Goal: Find specific page/section: Find specific page/section

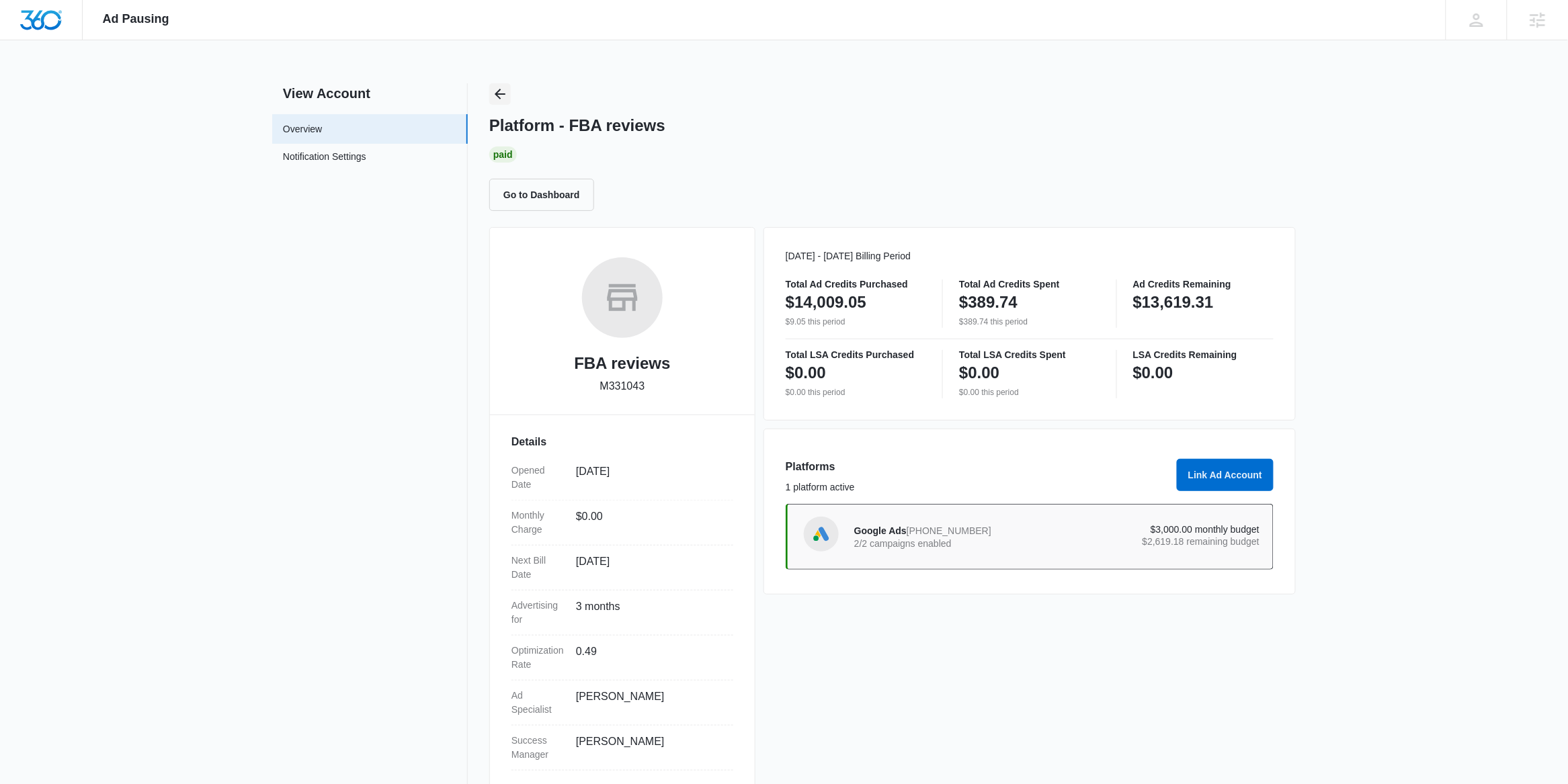
click at [498, 88] on icon "Back" at bounding box center [499, 93] width 16 height 16
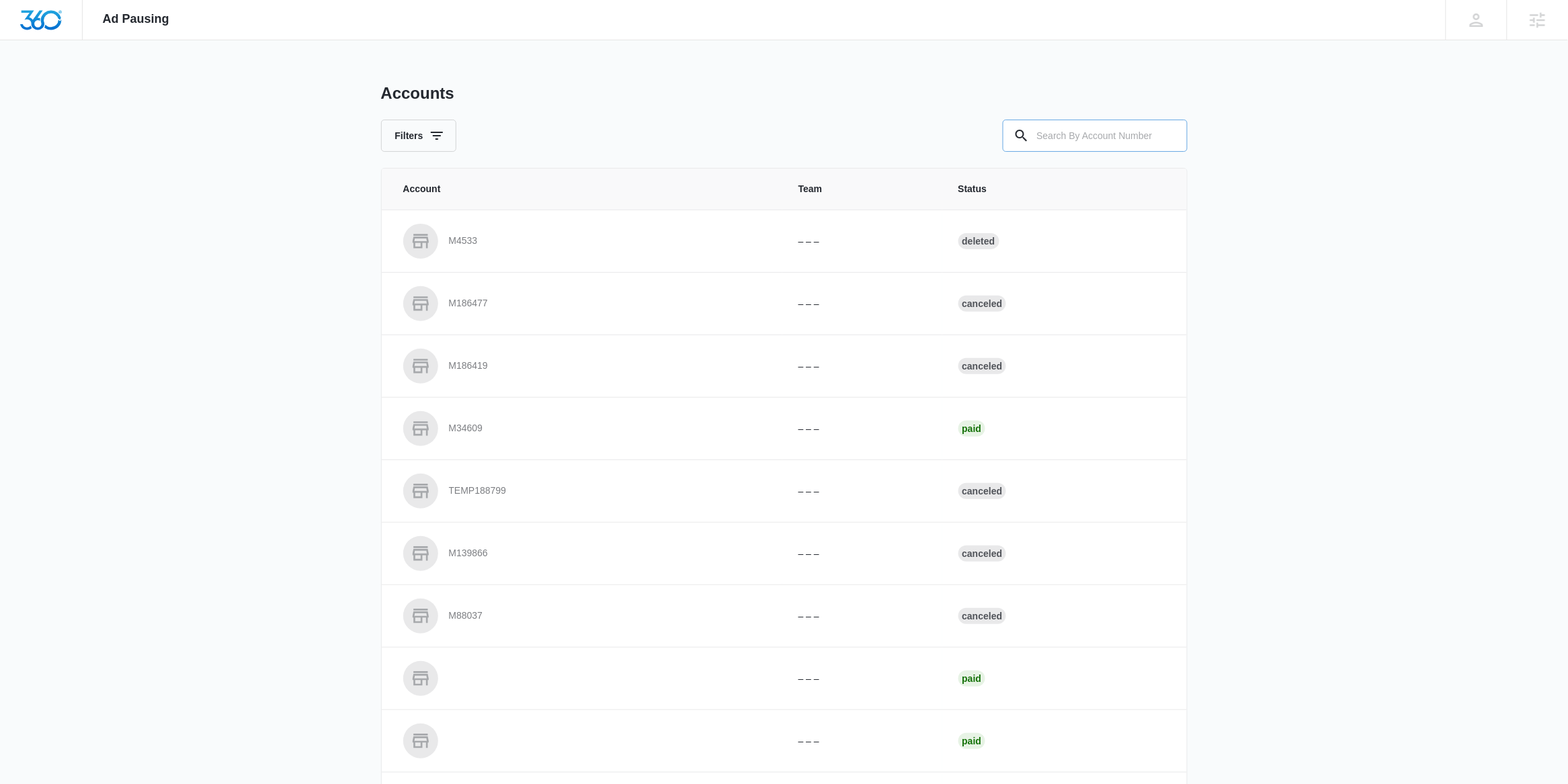
click at [1074, 141] on input "text" at bounding box center [1095, 135] width 185 height 32
paste input "M33662"
type input "M33662"
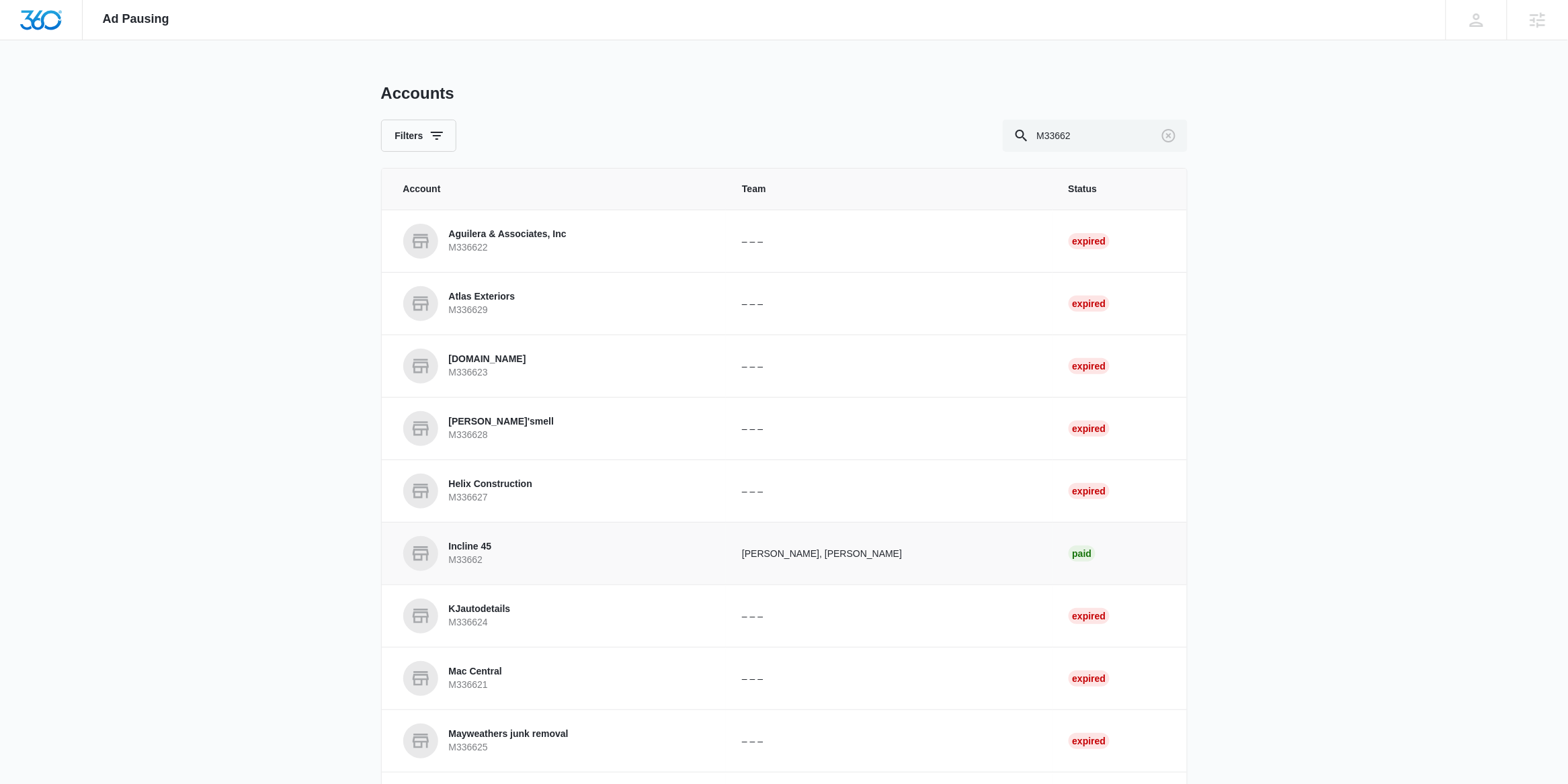
click at [484, 545] on p "Incline 45" at bounding box center [470, 547] width 43 height 14
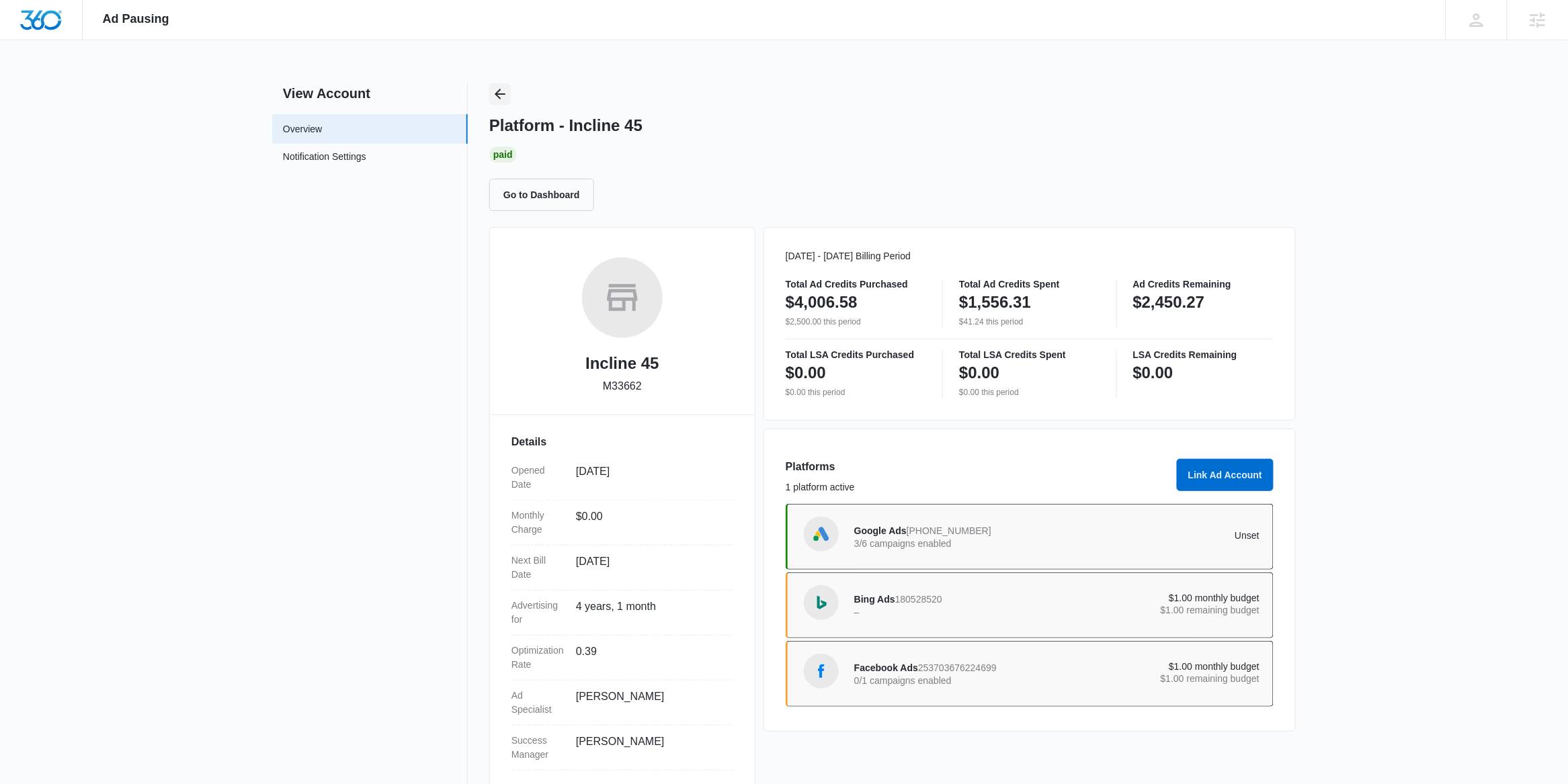
click at [505, 89] on icon "Back" at bounding box center [499, 93] width 16 height 16
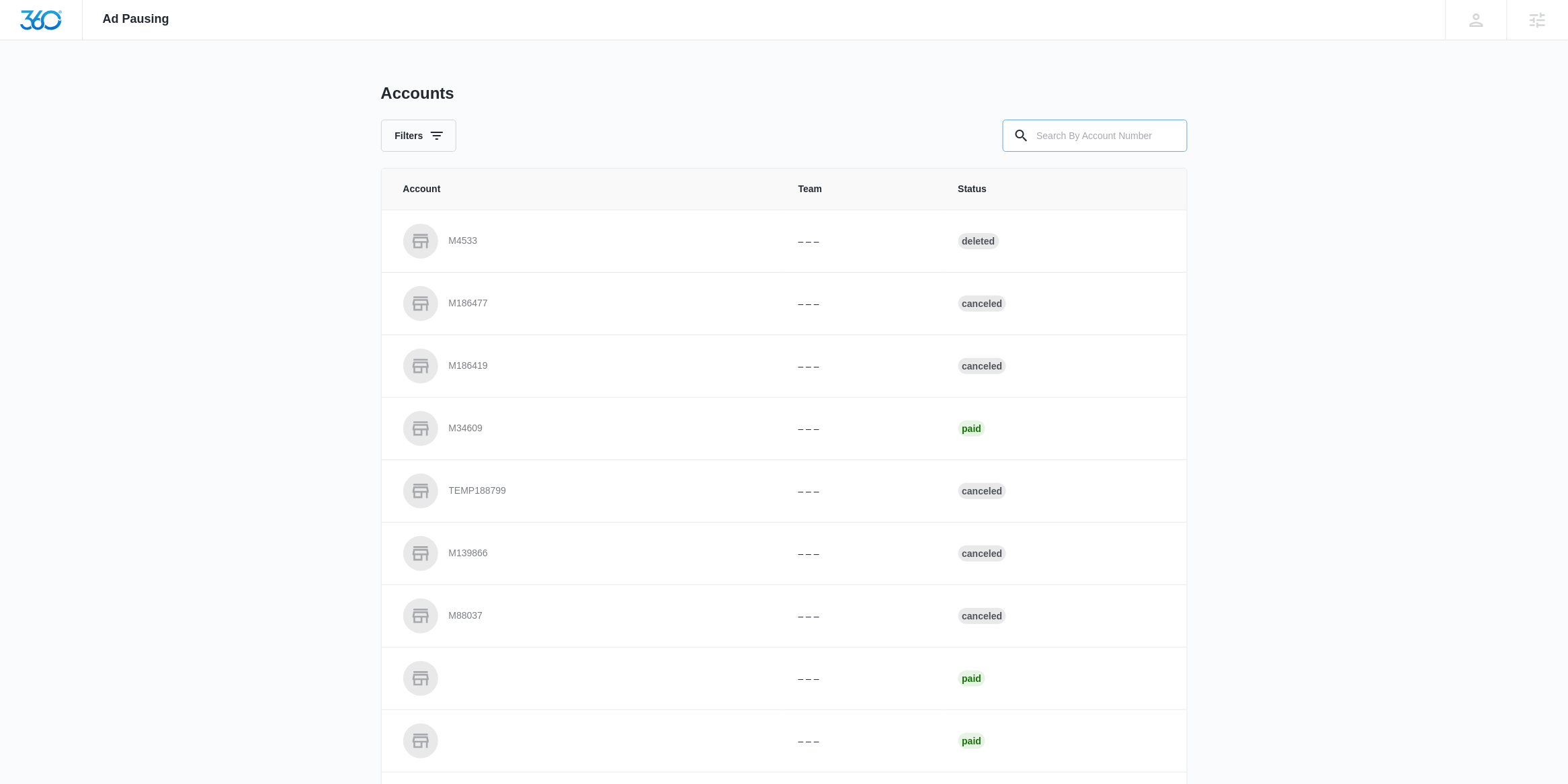
click at [1122, 132] on input "text" at bounding box center [1095, 135] width 185 height 32
paste input "M13921"
type input "M13921"
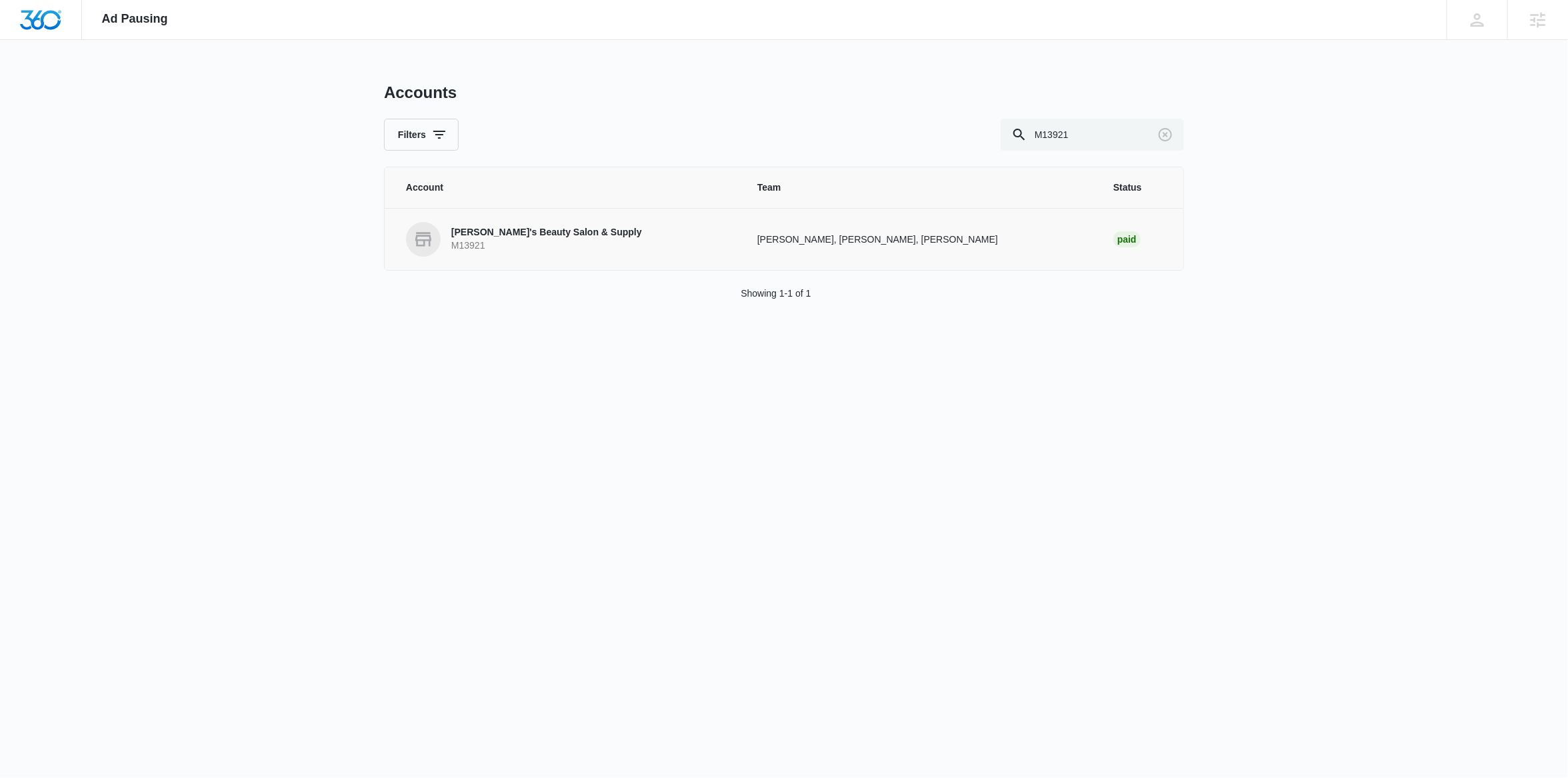
click at [519, 239] on p "[PERSON_NAME]'s Beauty Salon & Supply" at bounding box center [547, 233] width 191 height 13
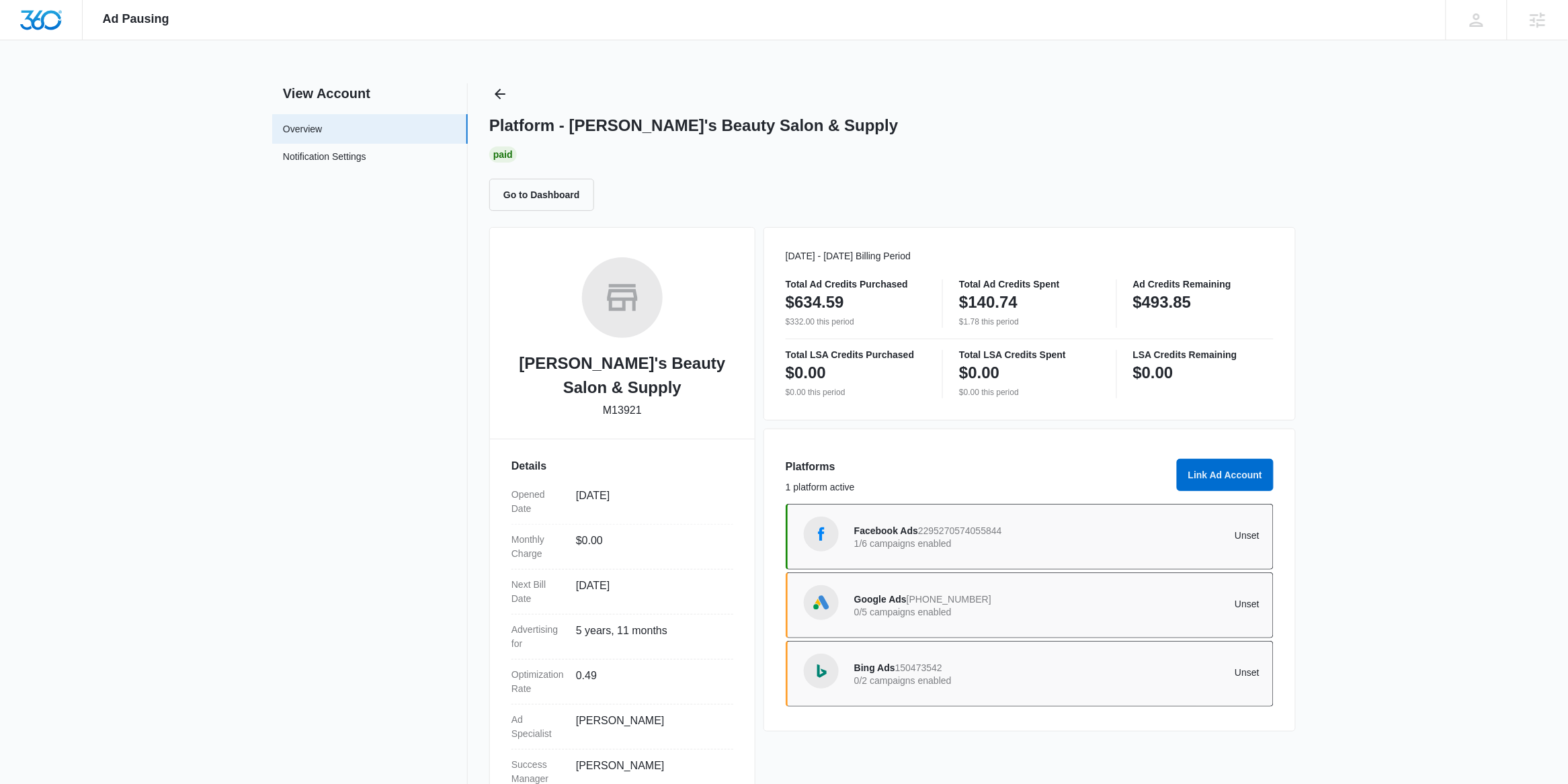
click at [535, 240] on div "[PERSON_NAME]'s Beauty Salon & Supply M13921 Details Opened Date [DATE] Monthly…" at bounding box center [622, 522] width 266 height 590
click at [505, 94] on icon "Back" at bounding box center [499, 93] width 16 height 16
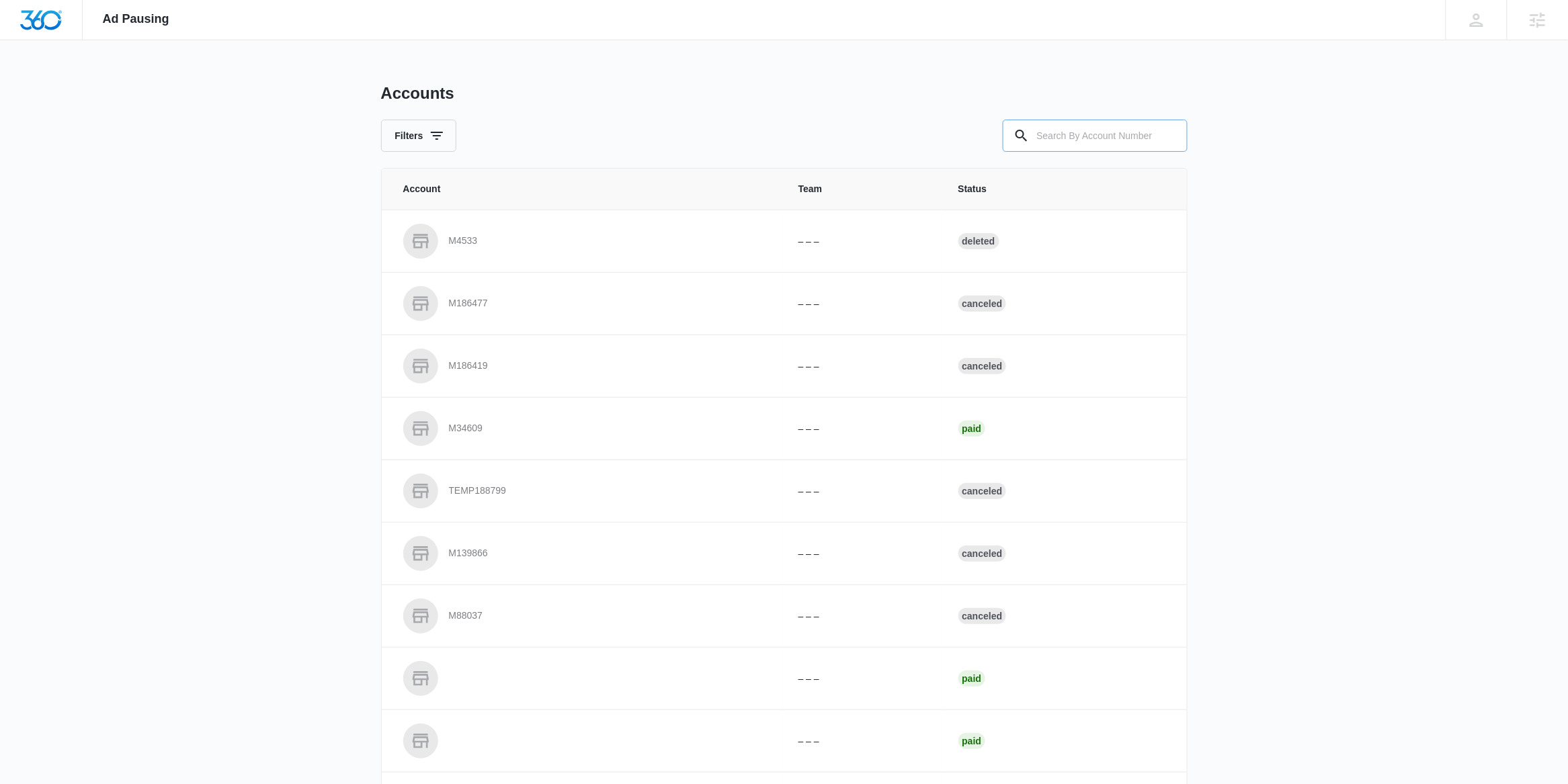
click at [1078, 144] on input "text" at bounding box center [1095, 135] width 185 height 32
paste input "M36507"
type input "M36507"
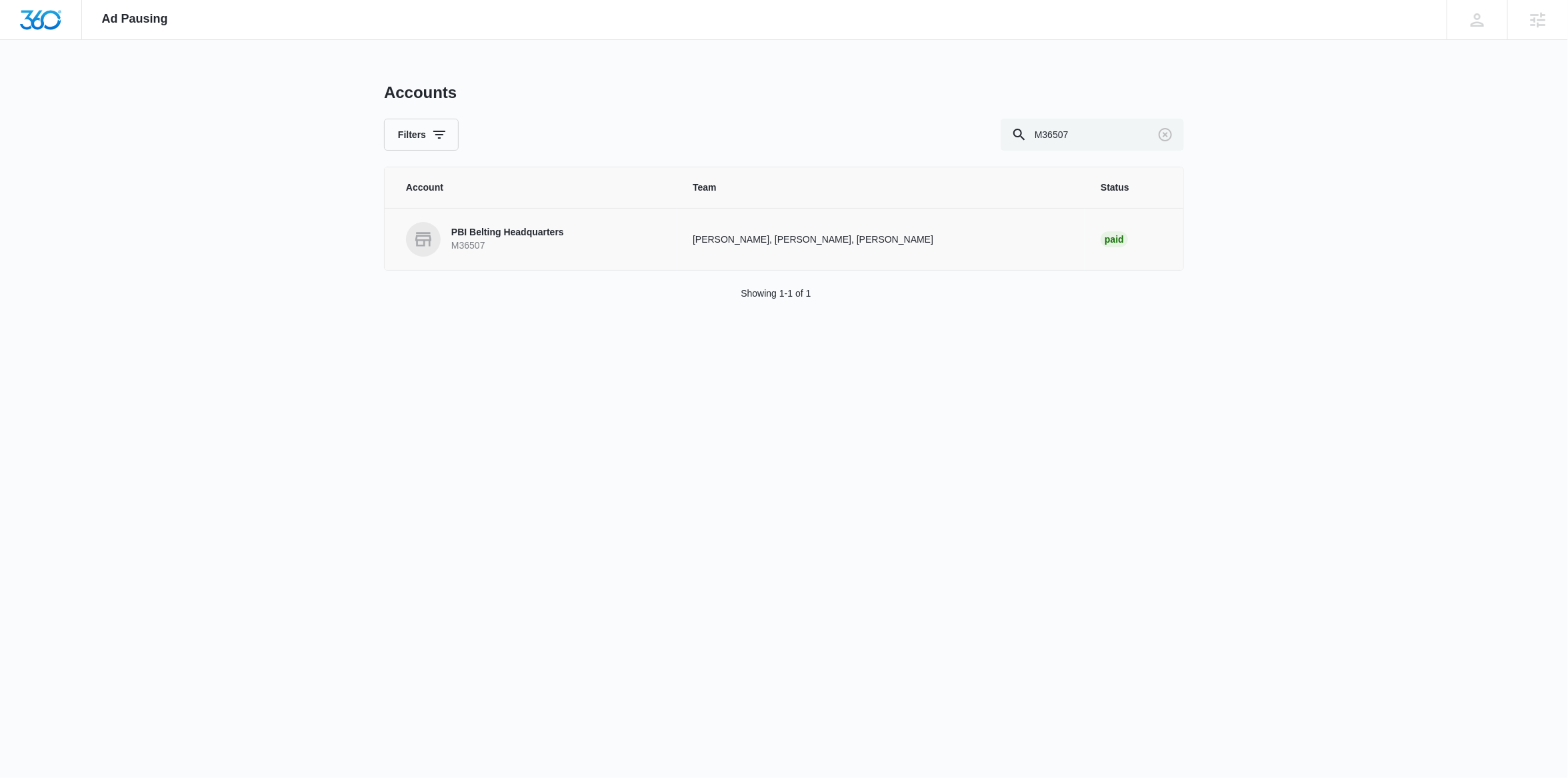
click at [524, 233] on p "PBI Belting Headquarters" at bounding box center [507, 233] width 113 height 13
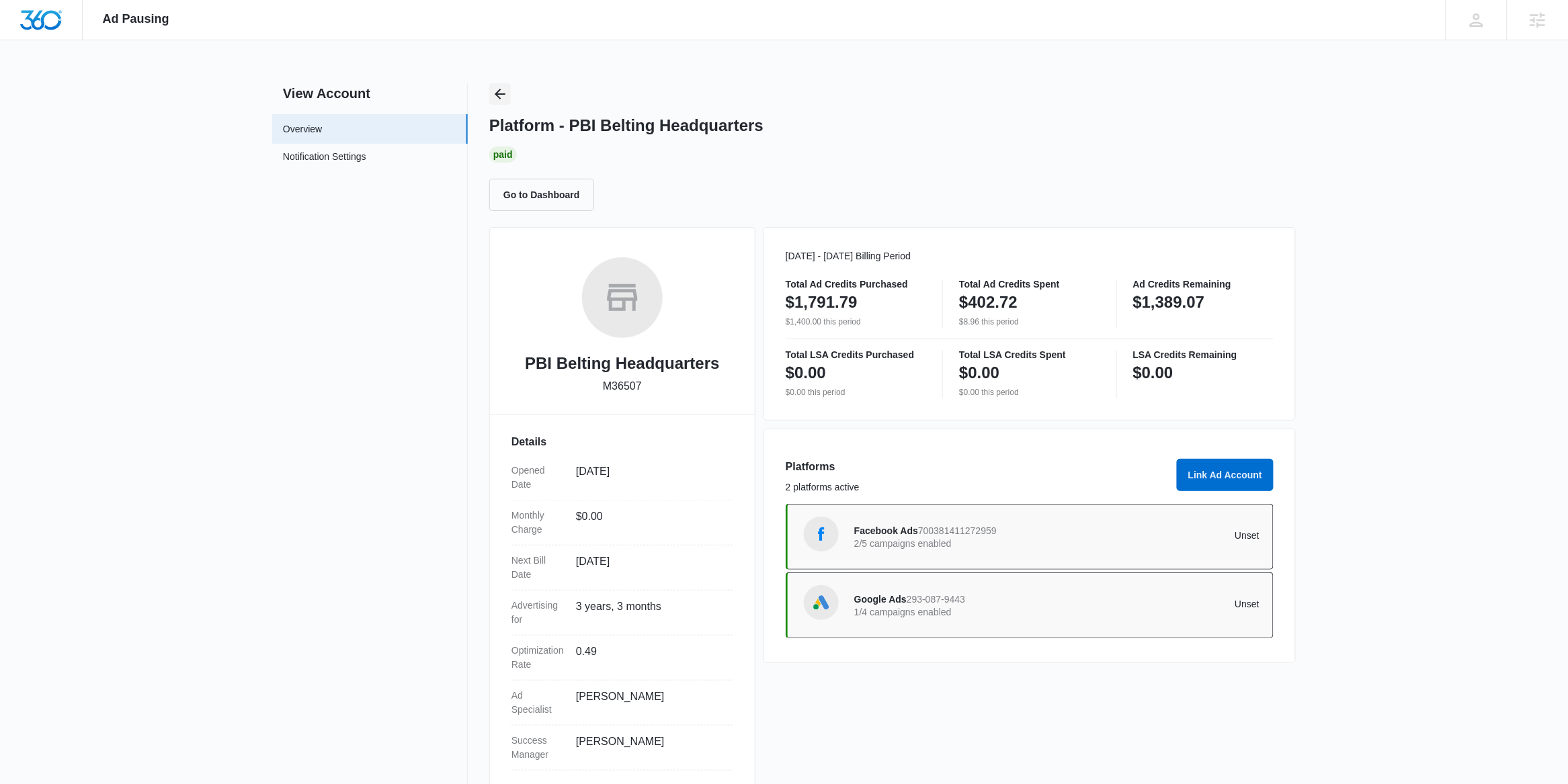
click at [496, 92] on icon "Back" at bounding box center [500, 94] width 11 height 11
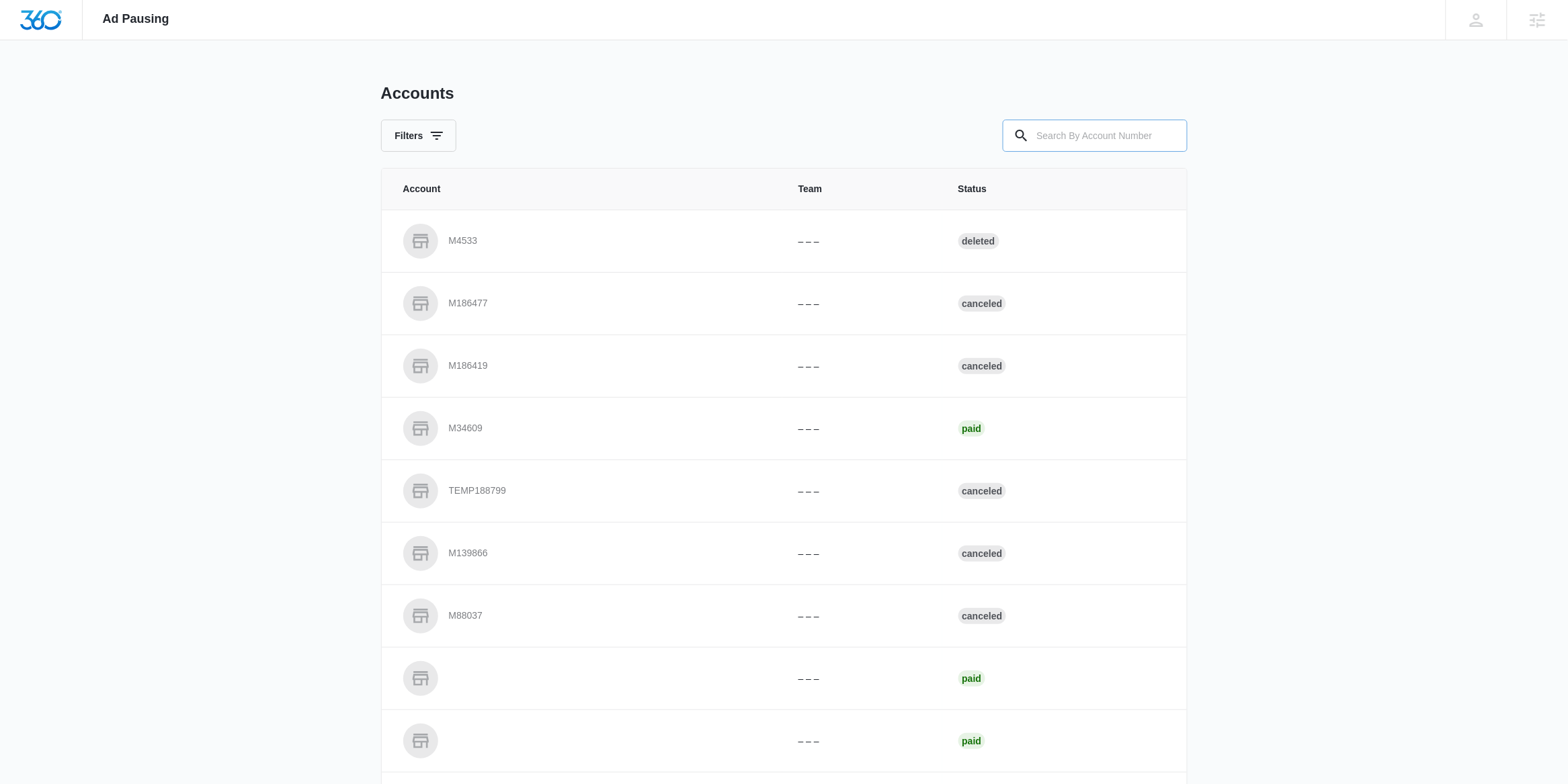
click at [1055, 133] on input "text" at bounding box center [1095, 135] width 185 height 32
paste input "M327219"
type input "M327219"
click at [1076, 250] on td "Deleted" at bounding box center [1064, 241] width 244 height 62
click at [1092, 139] on input "M327219" at bounding box center [1095, 135] width 185 height 32
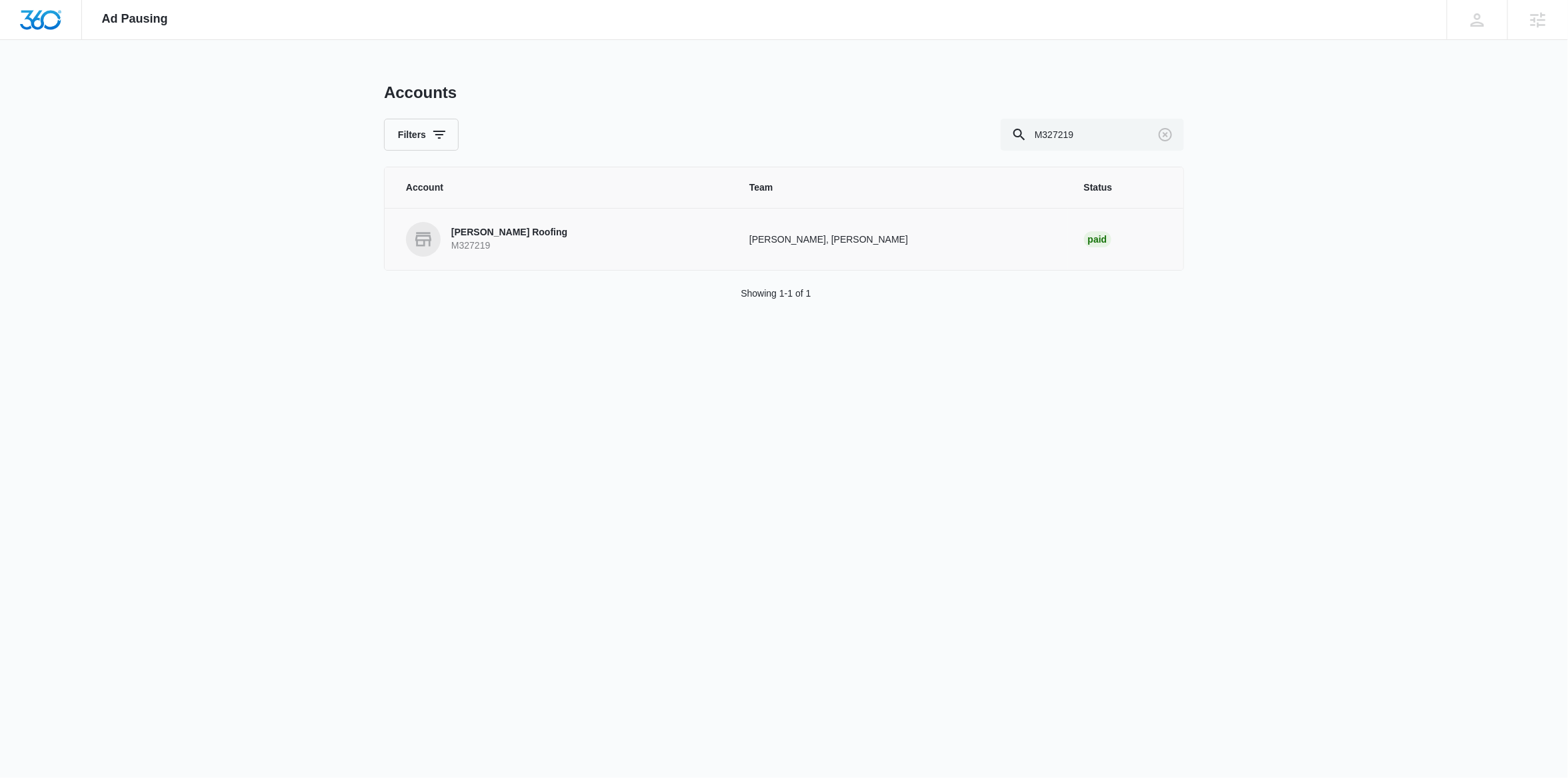
click at [486, 239] on p "M327219" at bounding box center [509, 246] width 116 height 13
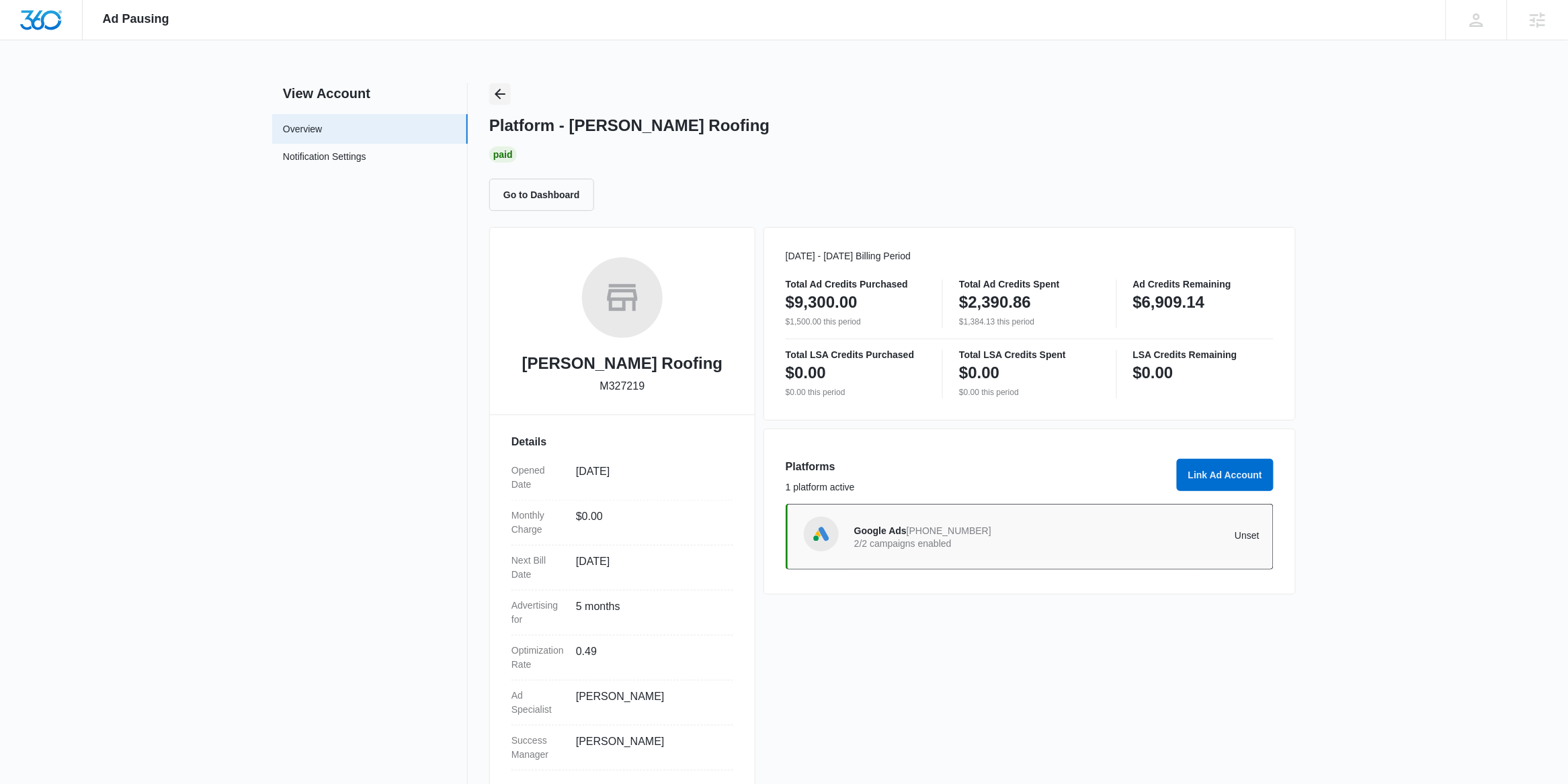
click at [499, 95] on icon "Back" at bounding box center [499, 93] width 16 height 16
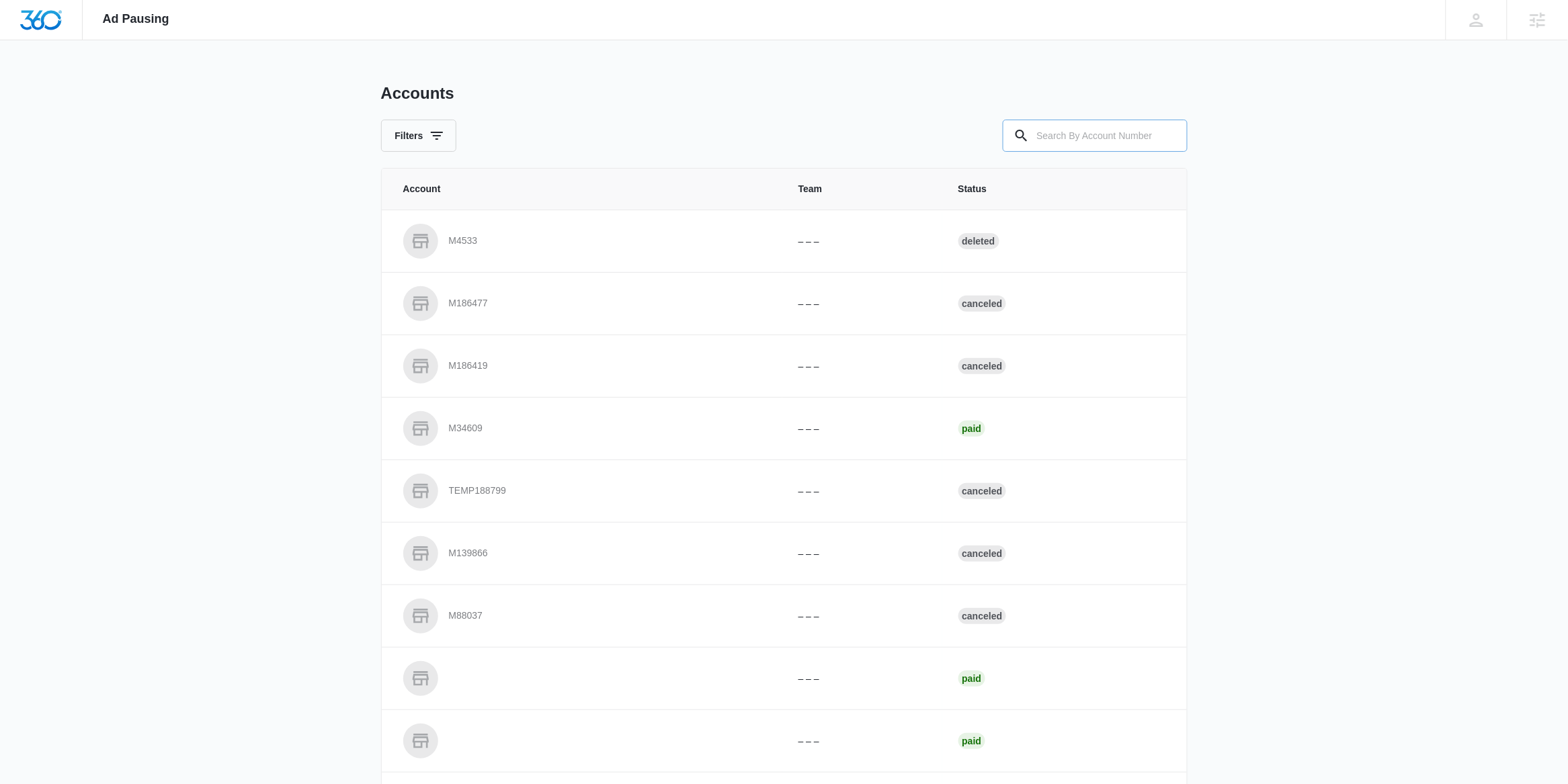
click at [1086, 141] on input "text" at bounding box center [1095, 135] width 185 height 32
paste input "M183254"
type input "M183254"
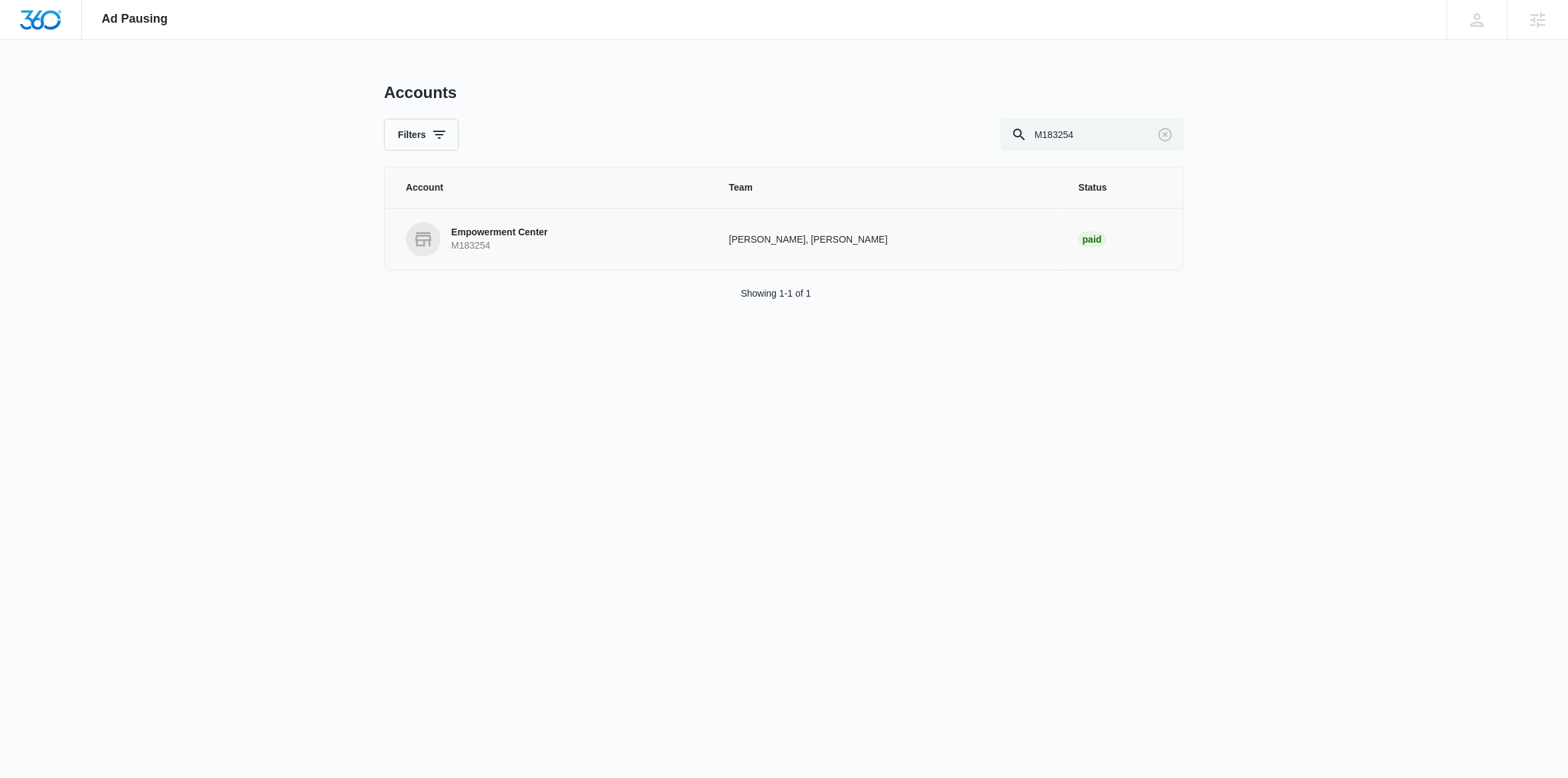
click at [544, 242] on p "M183254" at bounding box center [500, 246] width 97 height 13
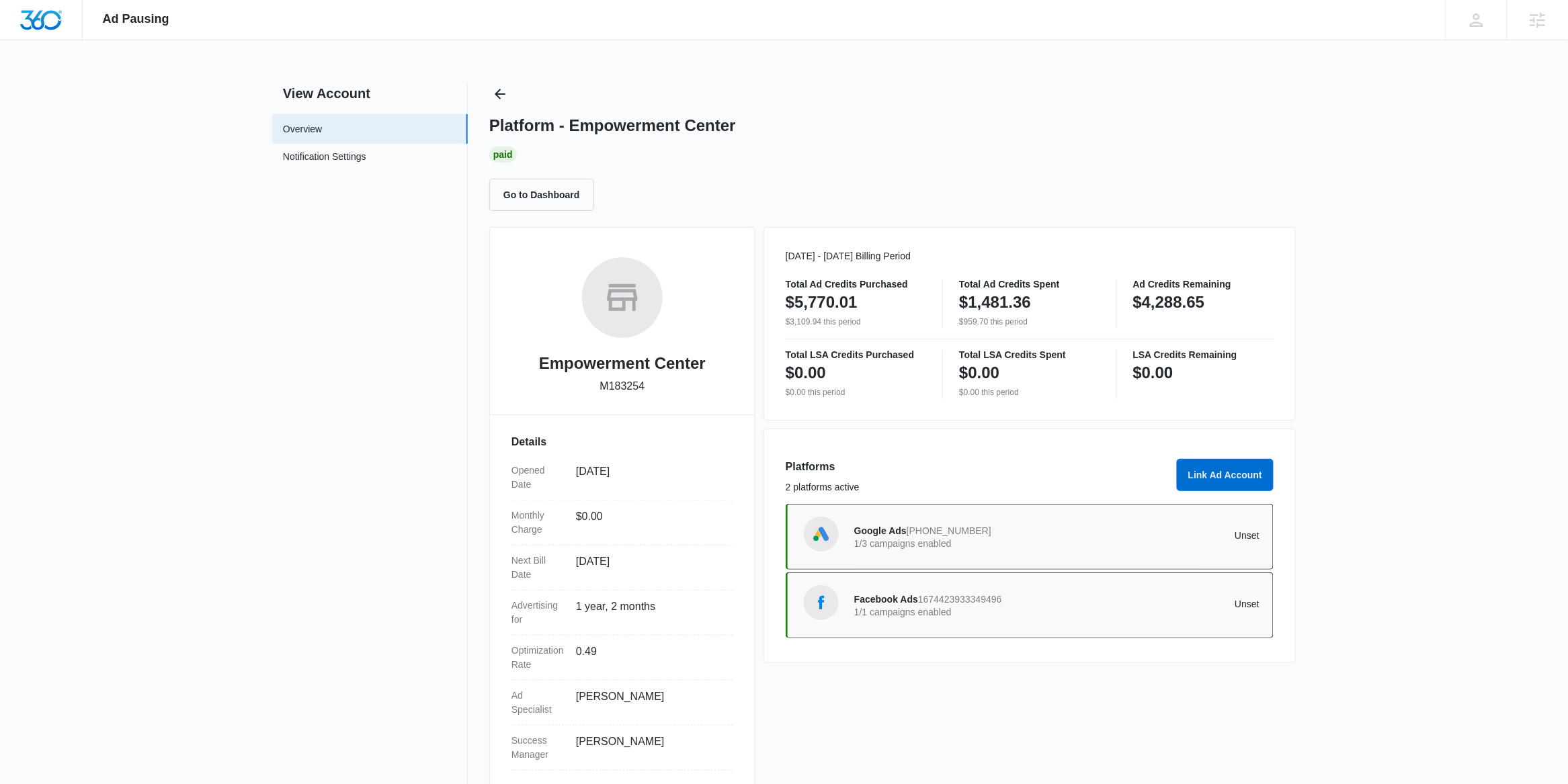
click at [549, 243] on div "Empowerment Center M183254 Details Opened Date Jun 21, 2024 Monthly Charge $0.0…" at bounding box center [622, 510] width 266 height 566
click at [499, 89] on icon "Back" at bounding box center [500, 94] width 11 height 11
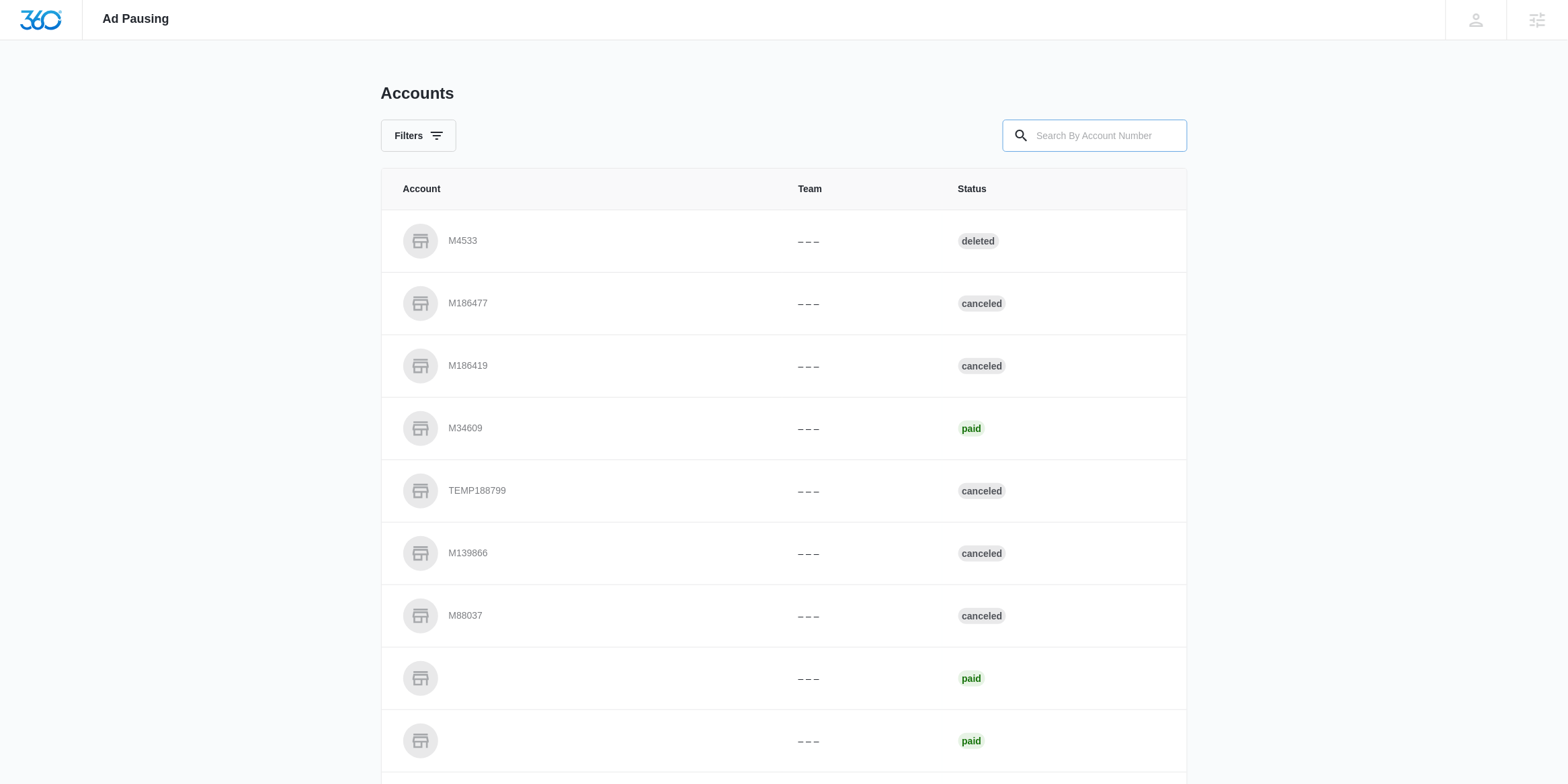
click at [1046, 138] on input "text" at bounding box center [1095, 135] width 185 height 32
paste input "M184159"
type input "M184159"
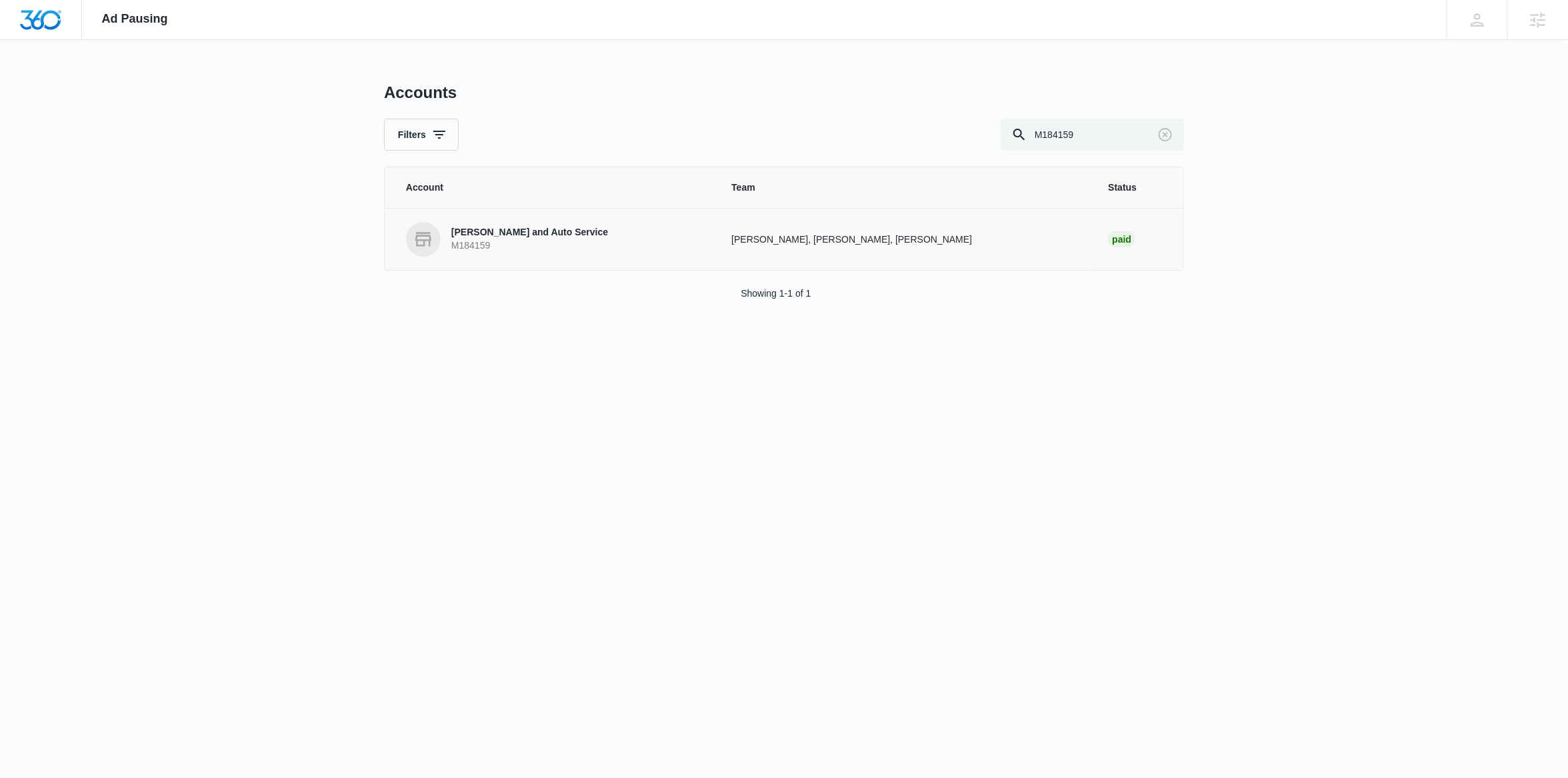
click at [471, 239] on p "M184159" at bounding box center [529, 246] width 157 height 13
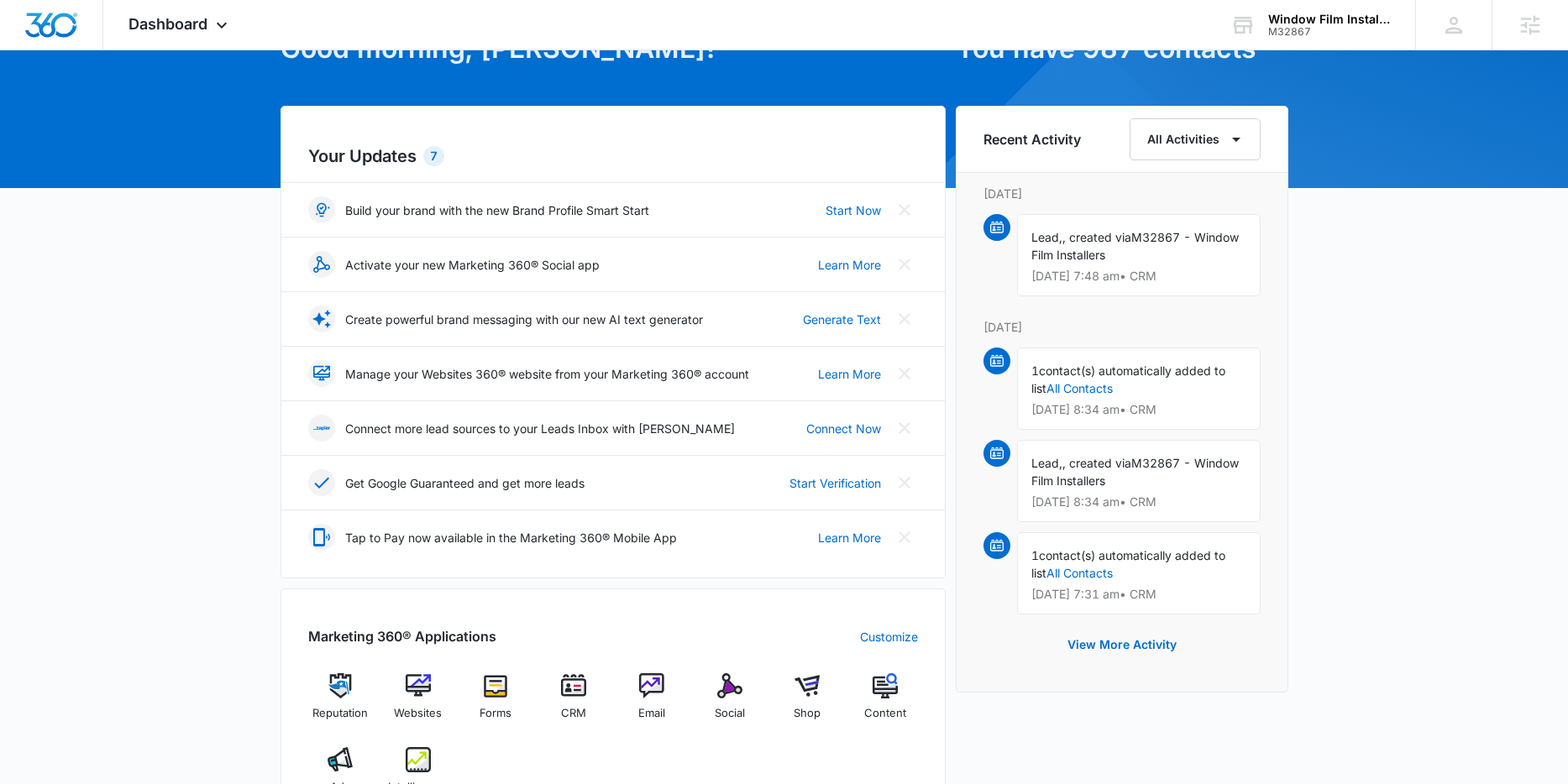
scroll to position [459, 0]
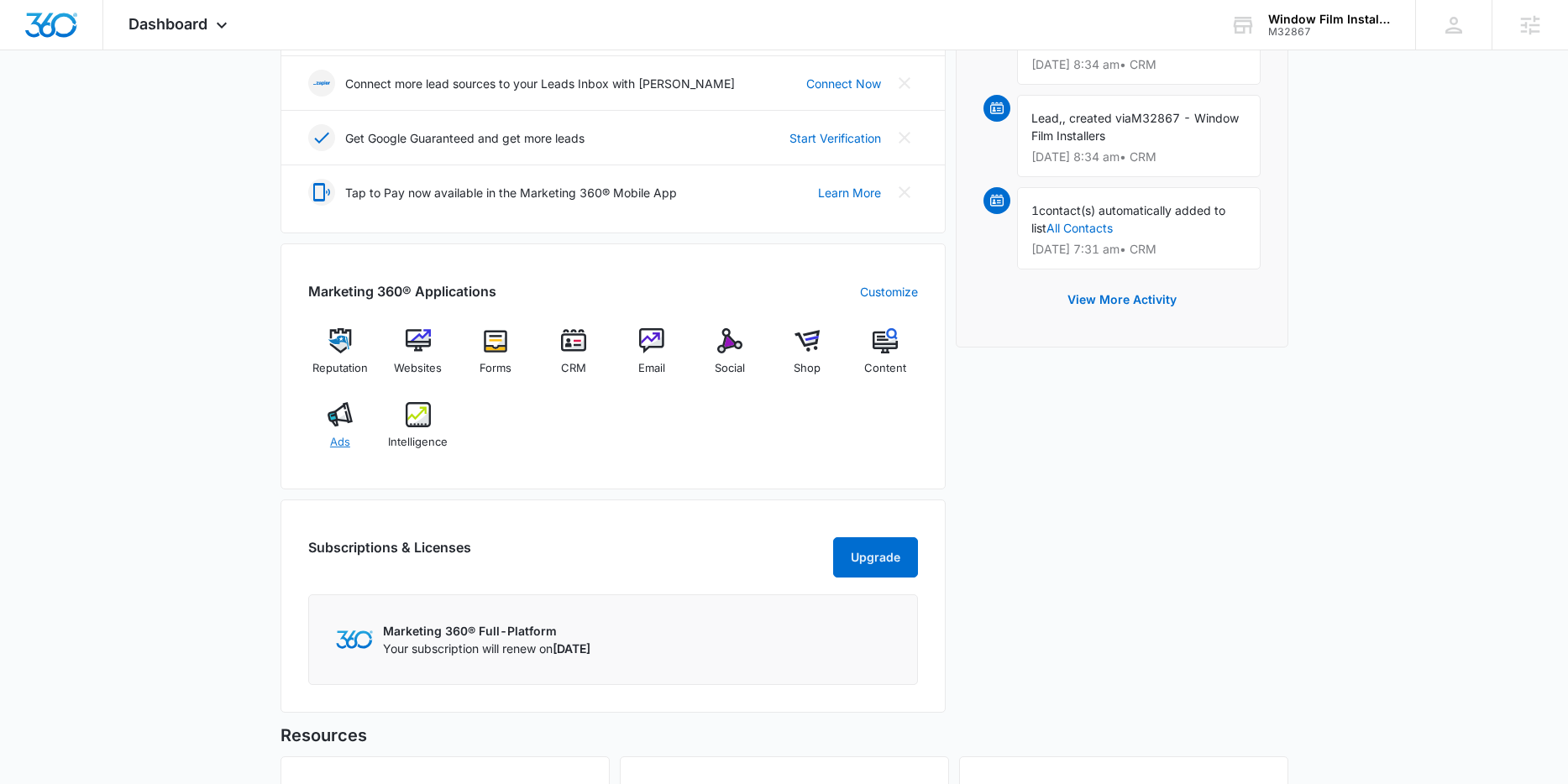
click at [333, 418] on img at bounding box center [340, 414] width 25 height 25
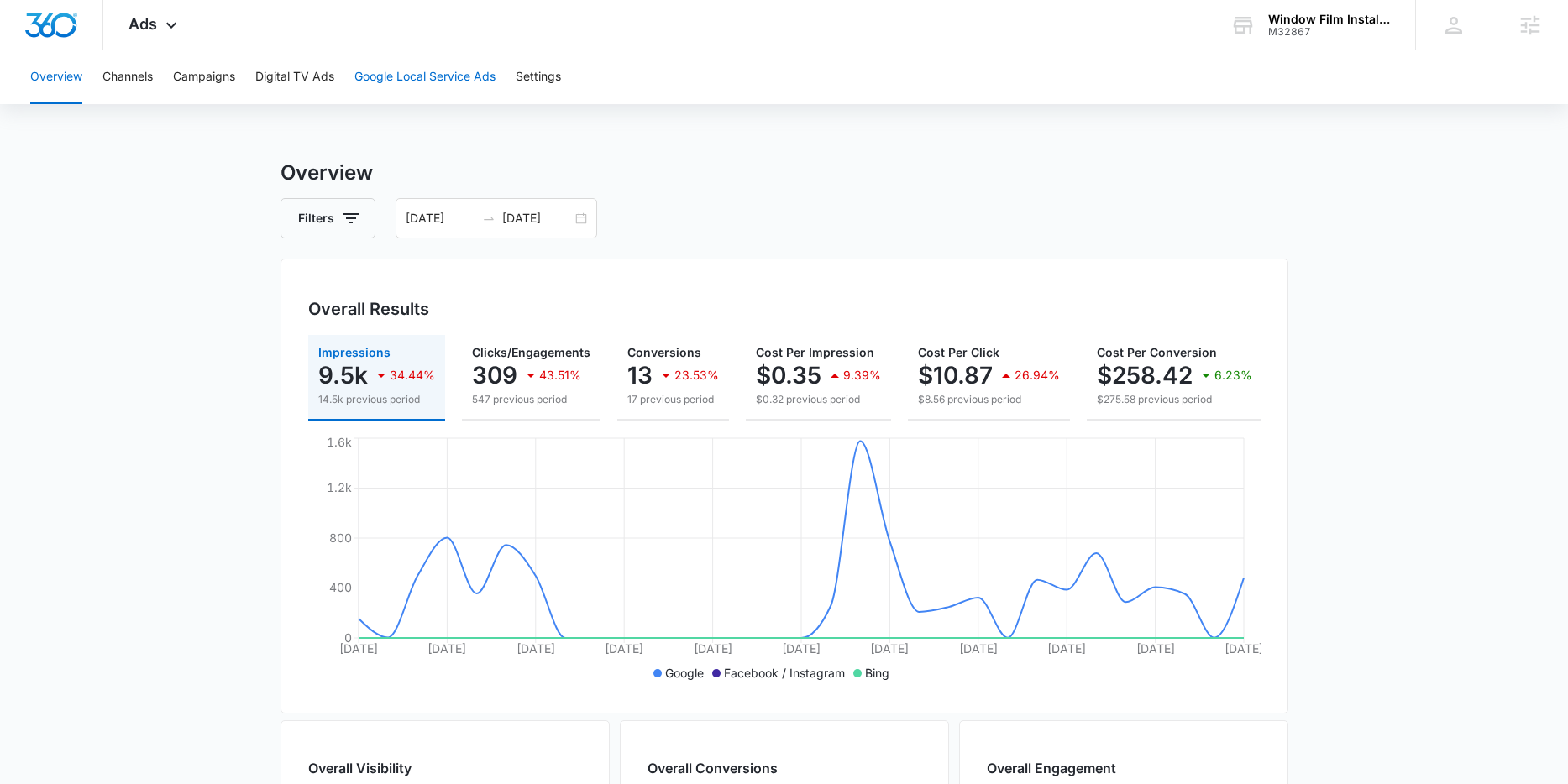
click at [435, 83] on button "Google Local Service Ads" at bounding box center [425, 77] width 141 height 54
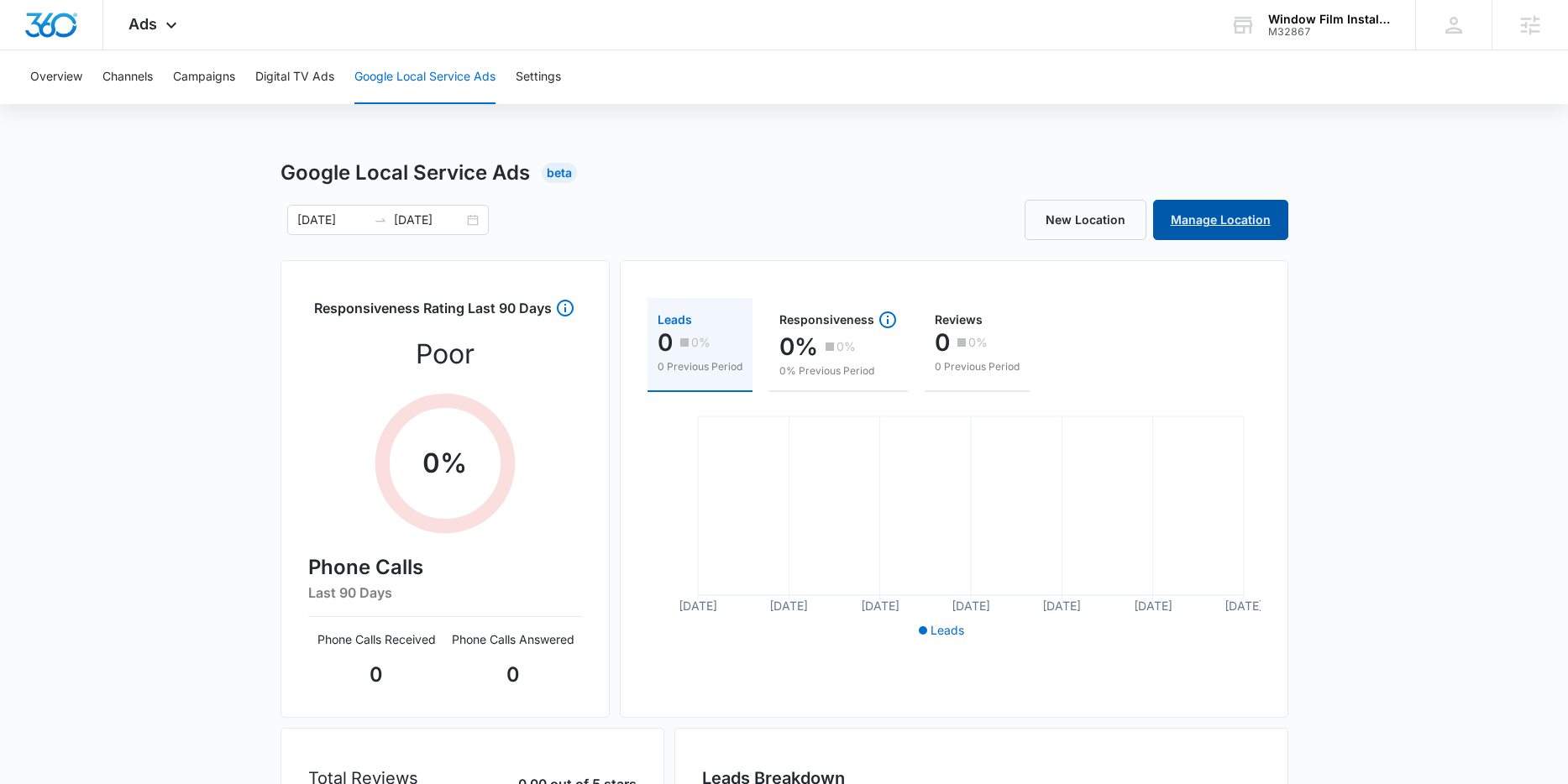
click at [1225, 225] on link "Manage Location" at bounding box center [1220, 220] width 135 height 40
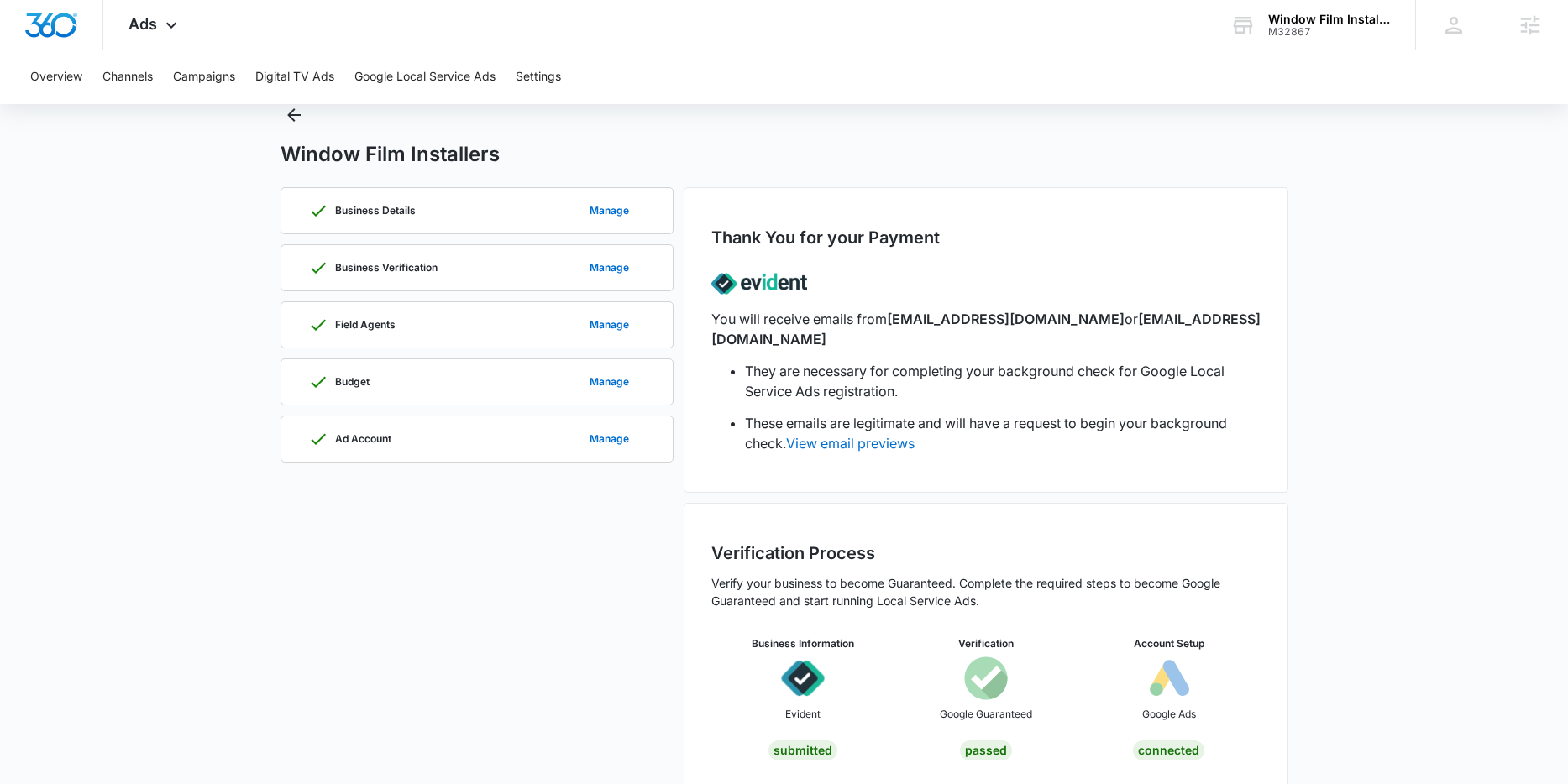
scroll to position [60, 0]
